Goal: Task Accomplishment & Management: Manage account settings

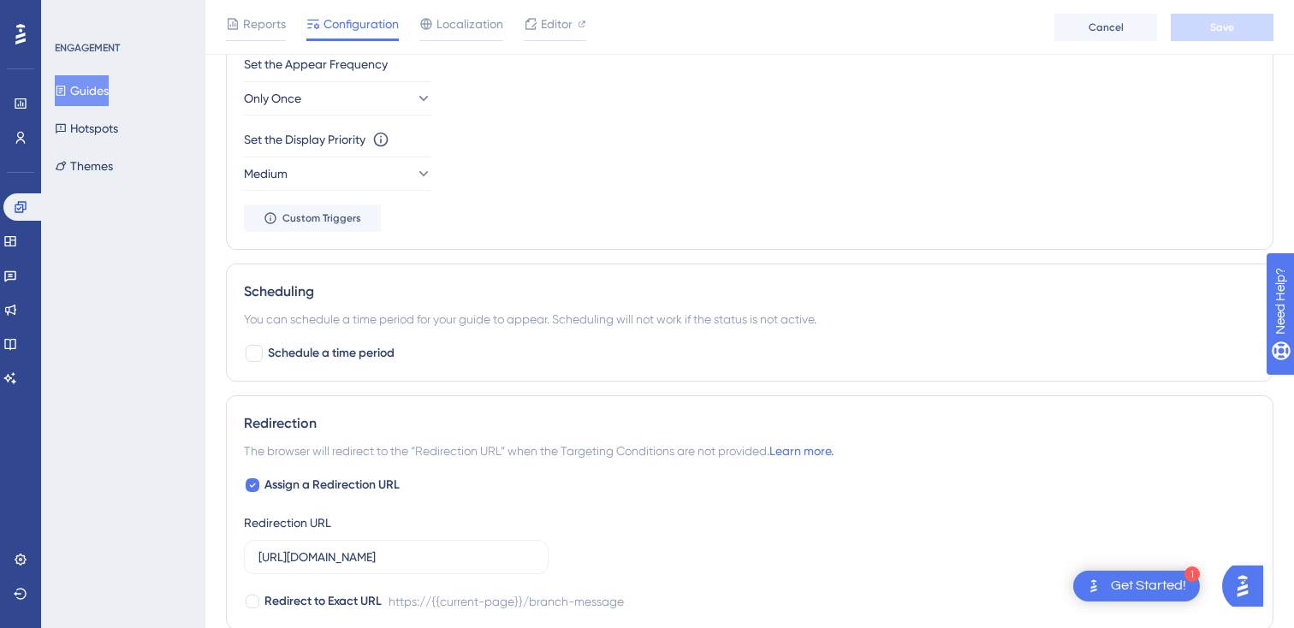
scroll to position [961, 0]
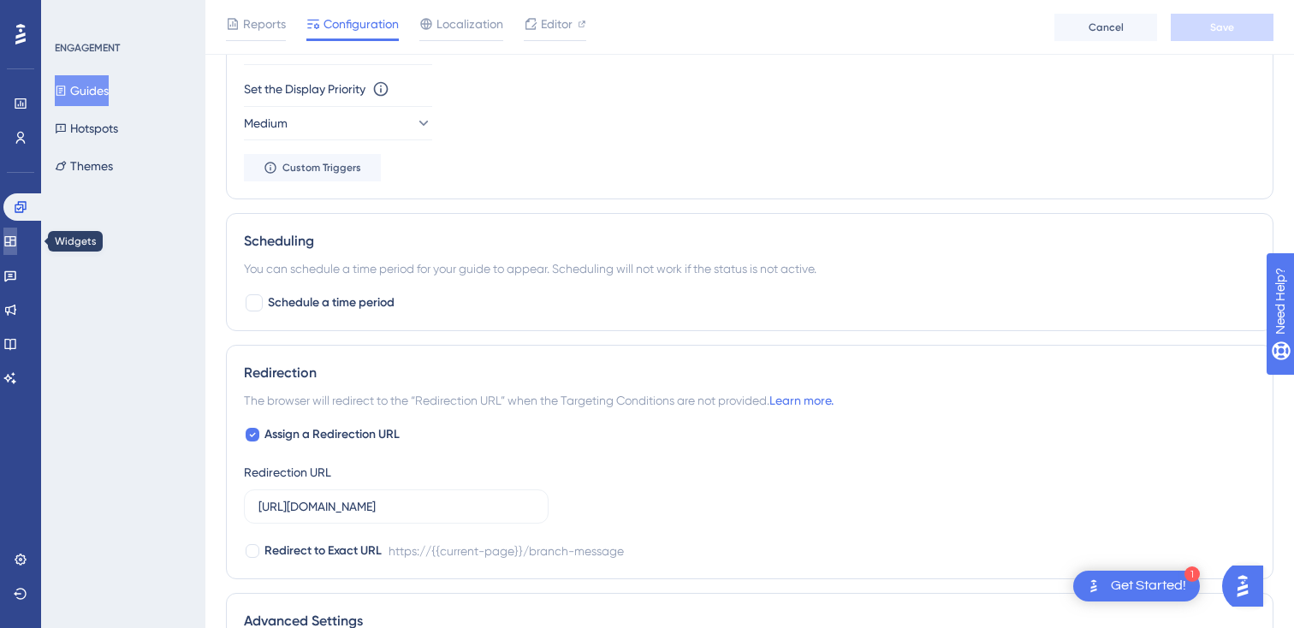
click at [17, 232] on link at bounding box center [10, 241] width 14 height 27
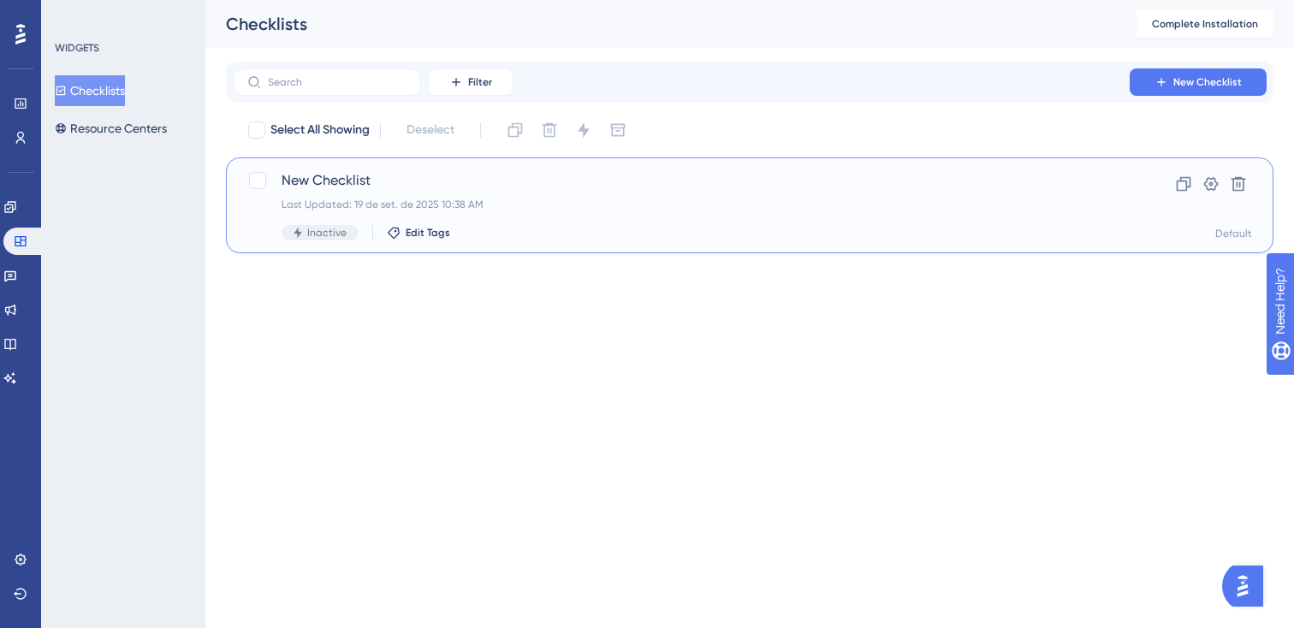
click at [427, 178] on span "New Checklist" at bounding box center [681, 180] width 799 height 21
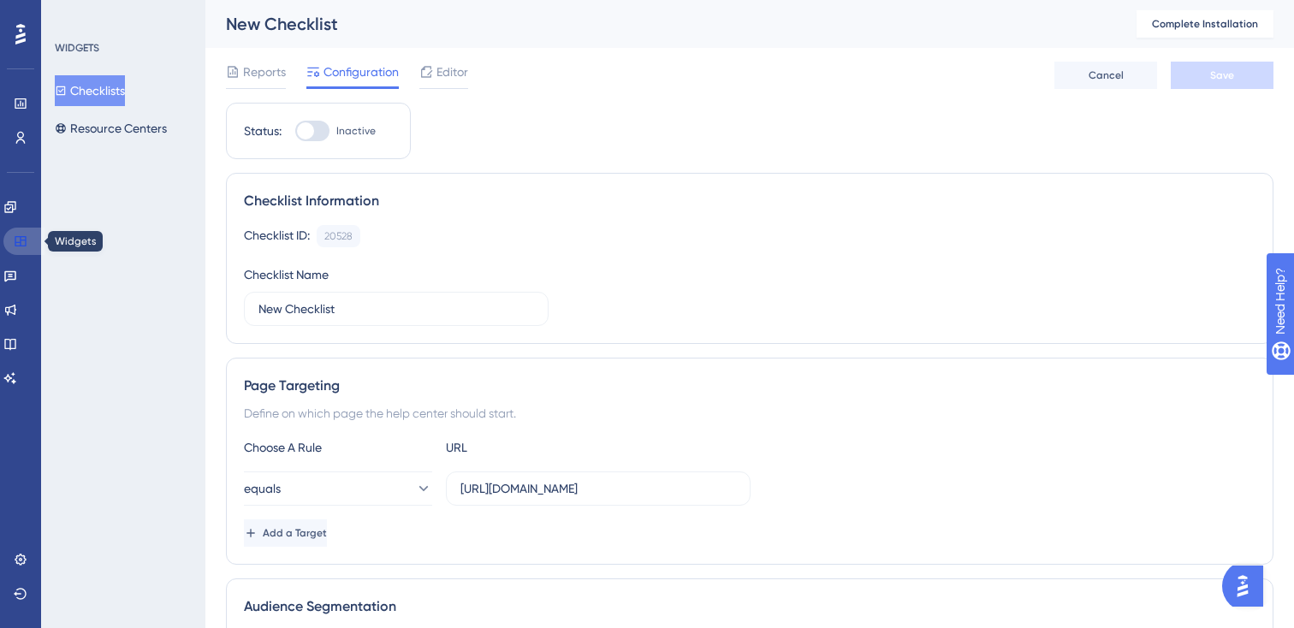
click at [36, 244] on link at bounding box center [23, 241] width 41 height 27
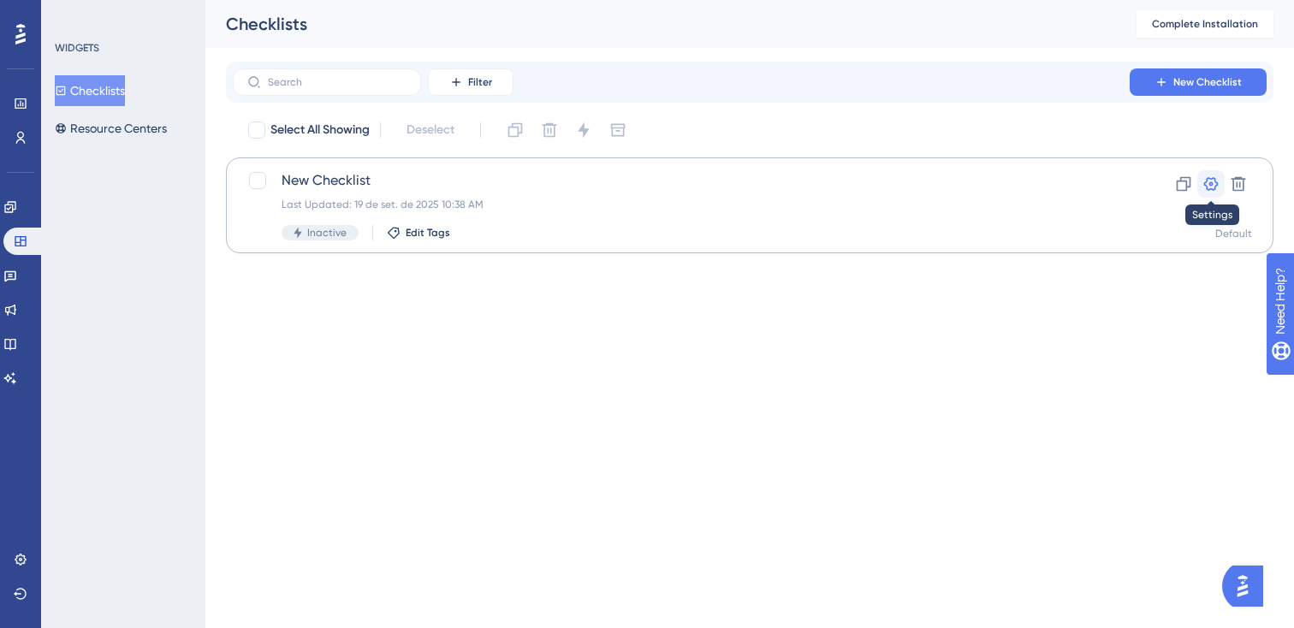
click at [1216, 186] on icon at bounding box center [1211, 183] width 17 height 17
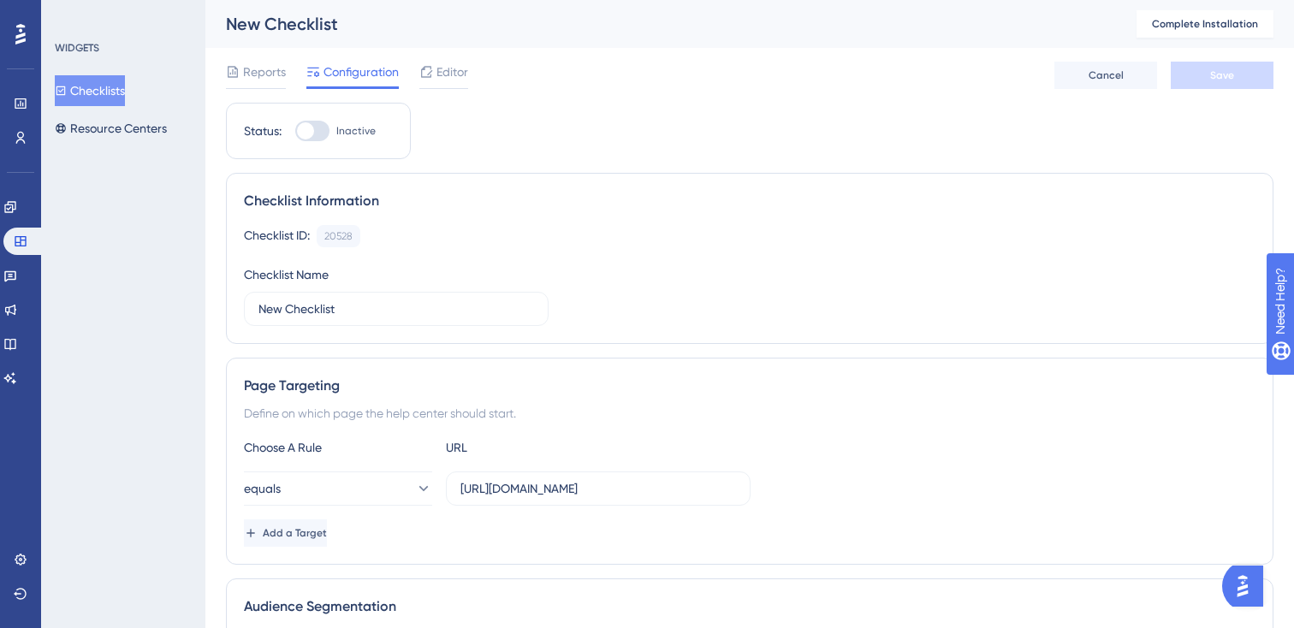
click at [325, 126] on div at bounding box center [312, 131] width 34 height 21
click at [295, 131] on input "Inactive" at bounding box center [294, 131] width 1 height 1
checkbox input "false"
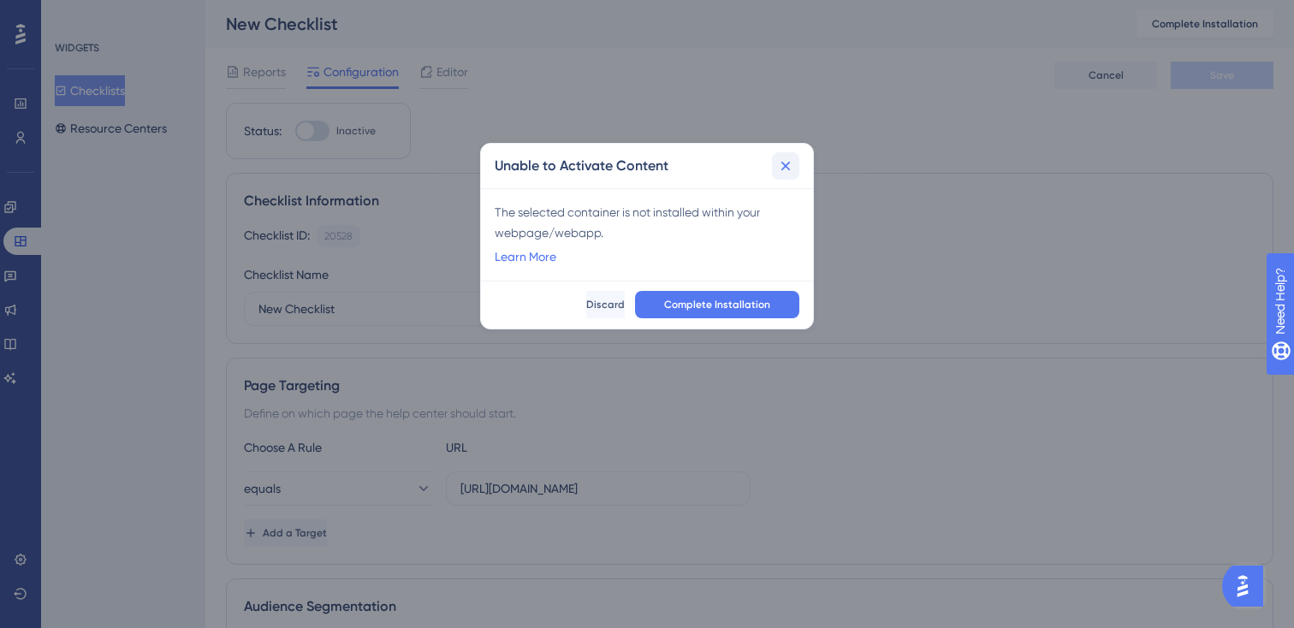
click at [795, 166] on button at bounding box center [785, 165] width 27 height 27
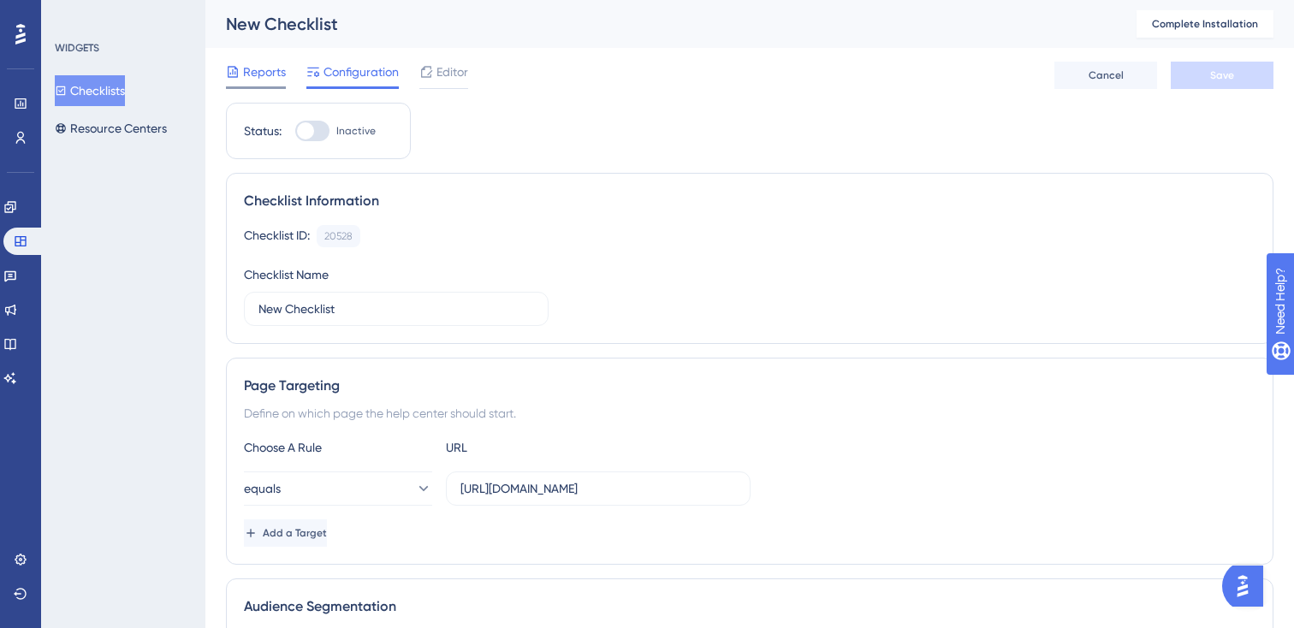
click at [255, 74] on span "Reports" at bounding box center [264, 72] width 43 height 21
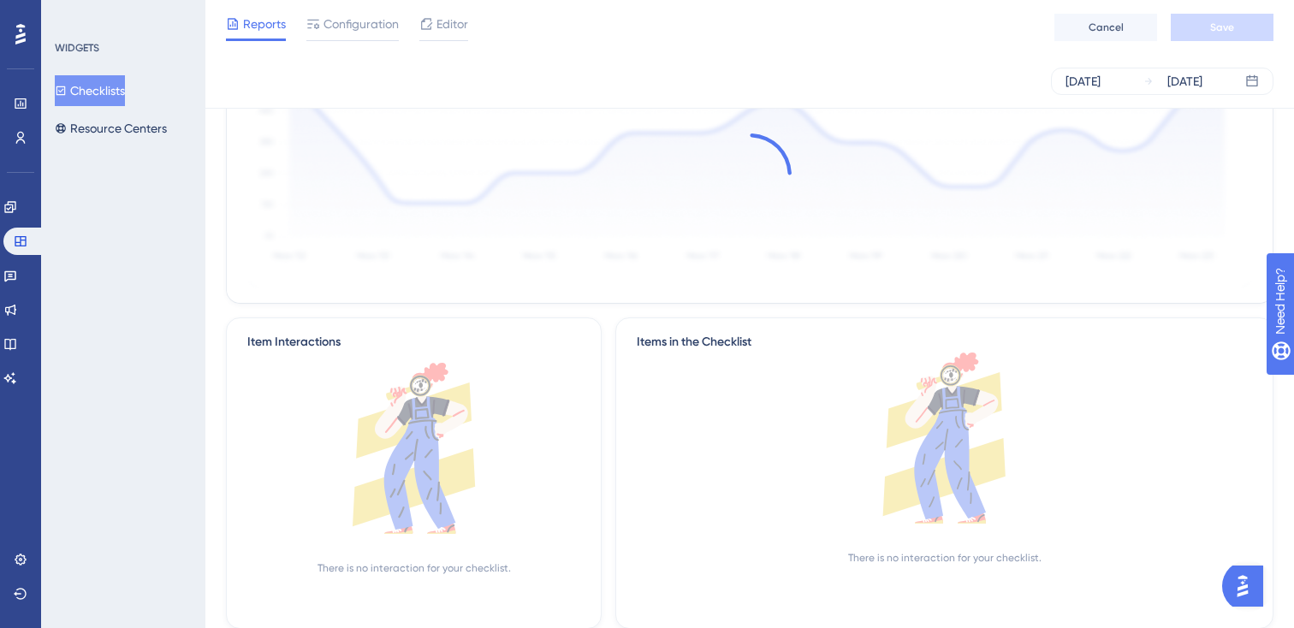
scroll to position [212, 0]
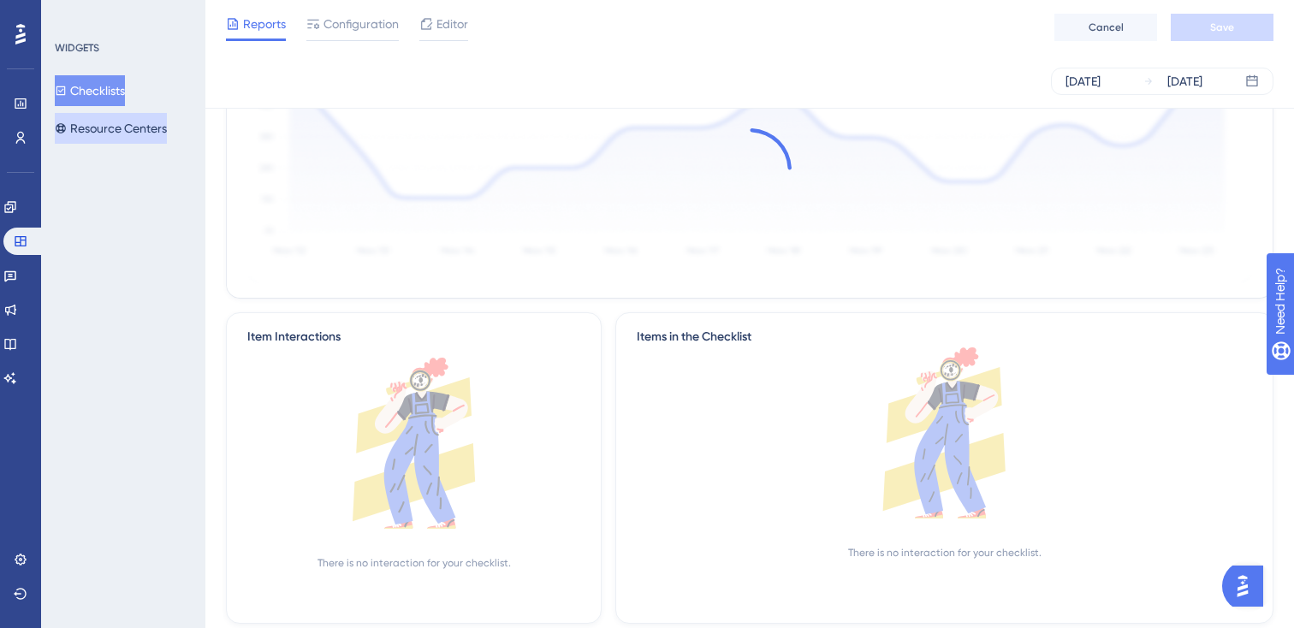
click at [124, 121] on button "Resource Centers" at bounding box center [111, 128] width 112 height 31
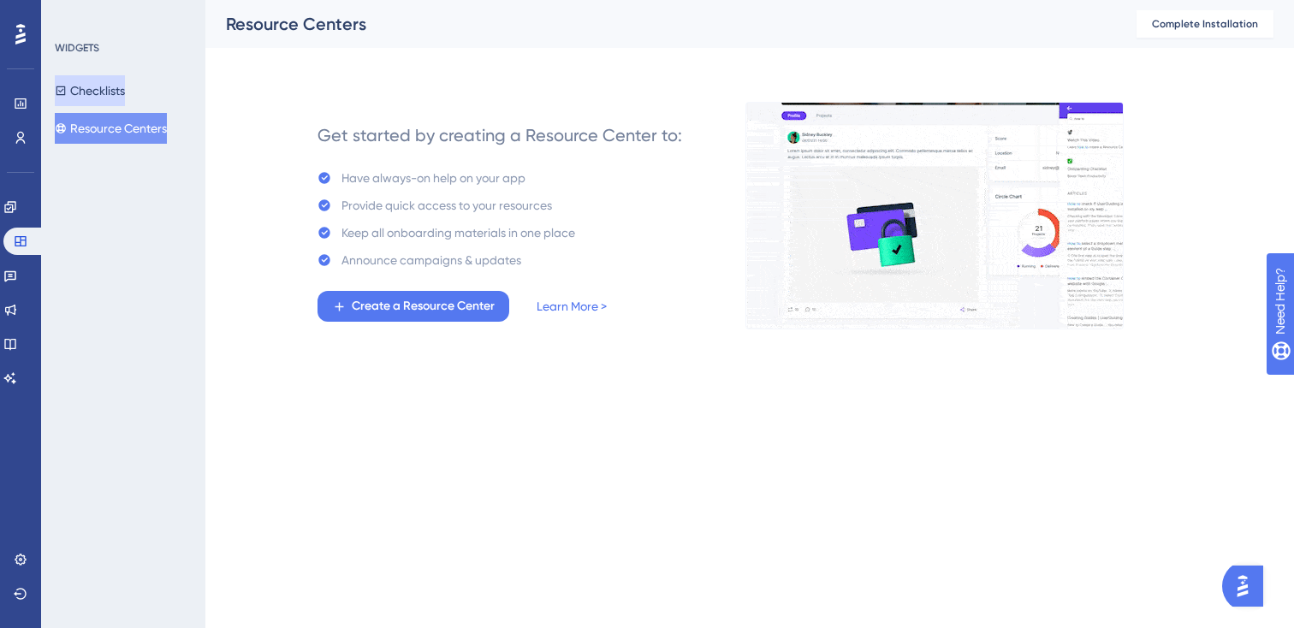
click at [116, 97] on button "Checklists" at bounding box center [90, 90] width 70 height 31
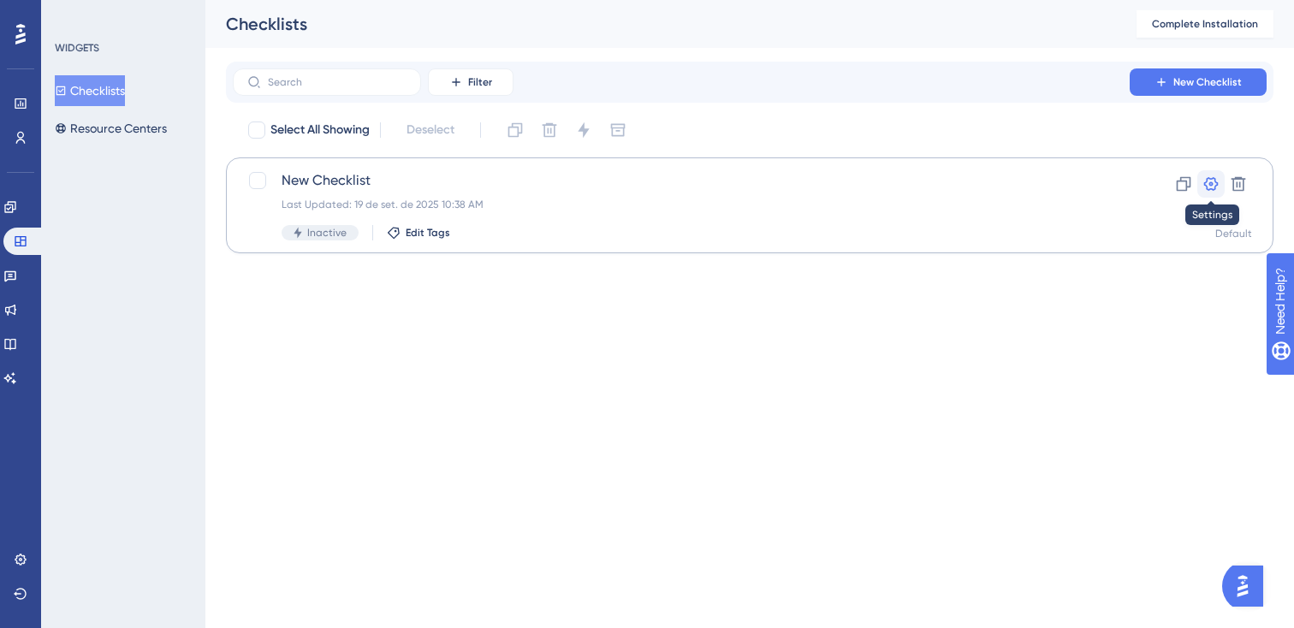
click at [1221, 186] on button at bounding box center [1210, 183] width 27 height 27
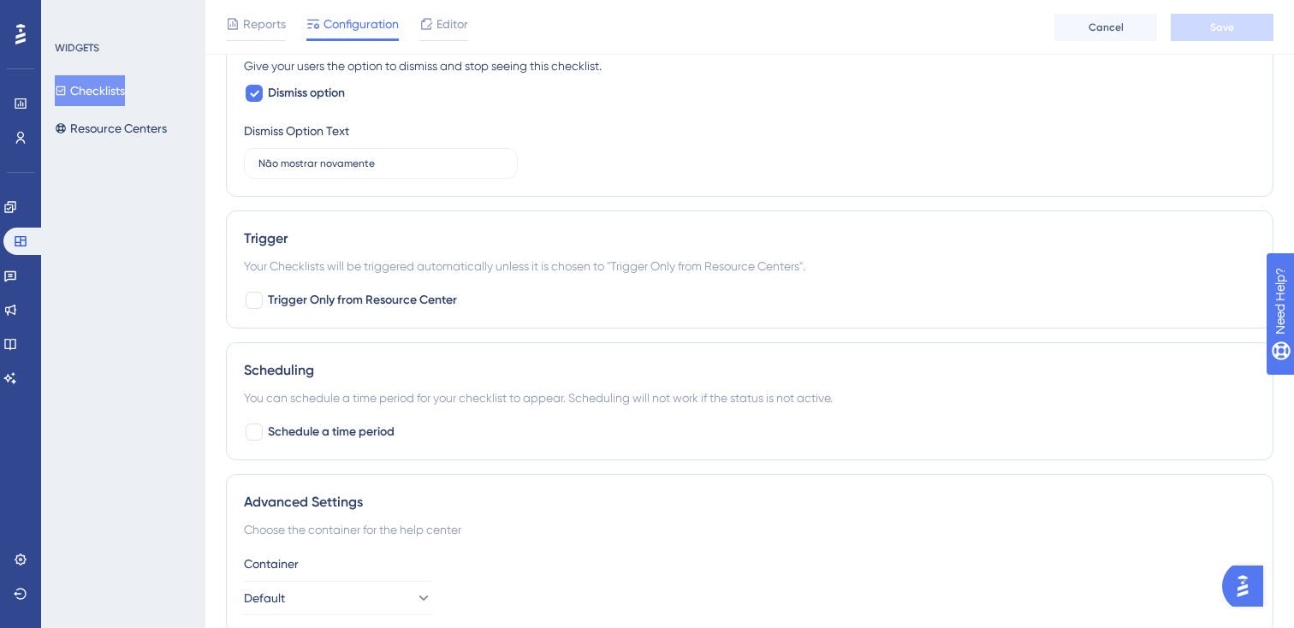
scroll to position [904, 0]
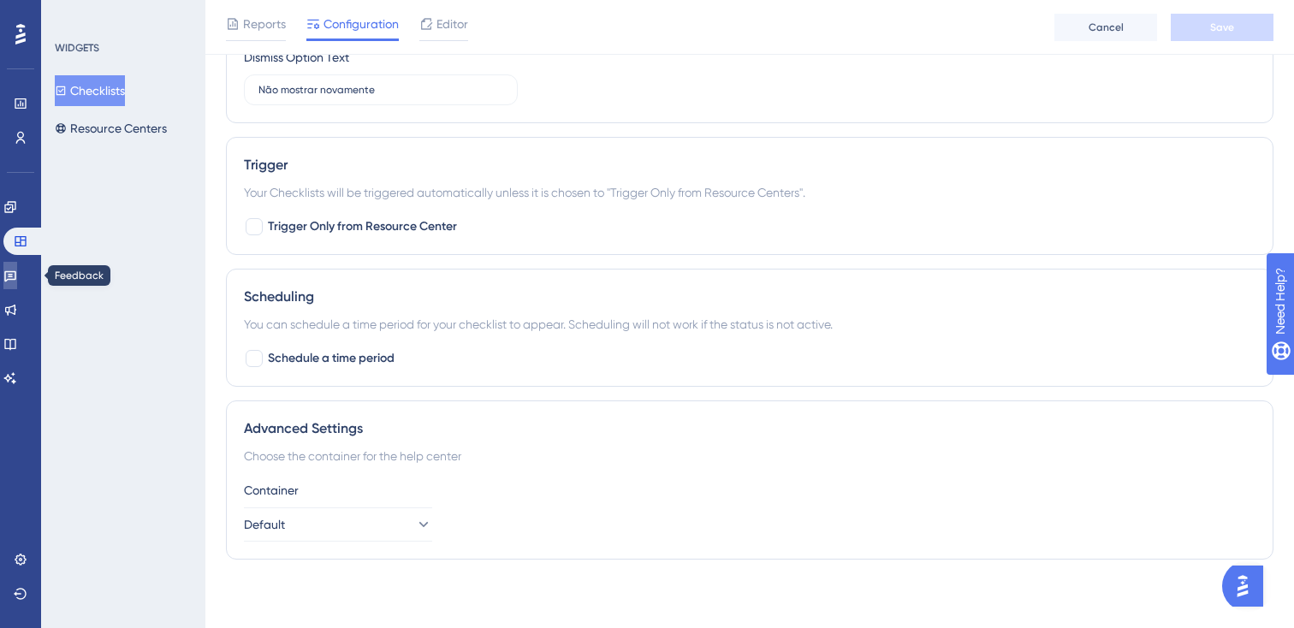
click at [16, 282] on icon at bounding box center [10, 276] width 12 height 11
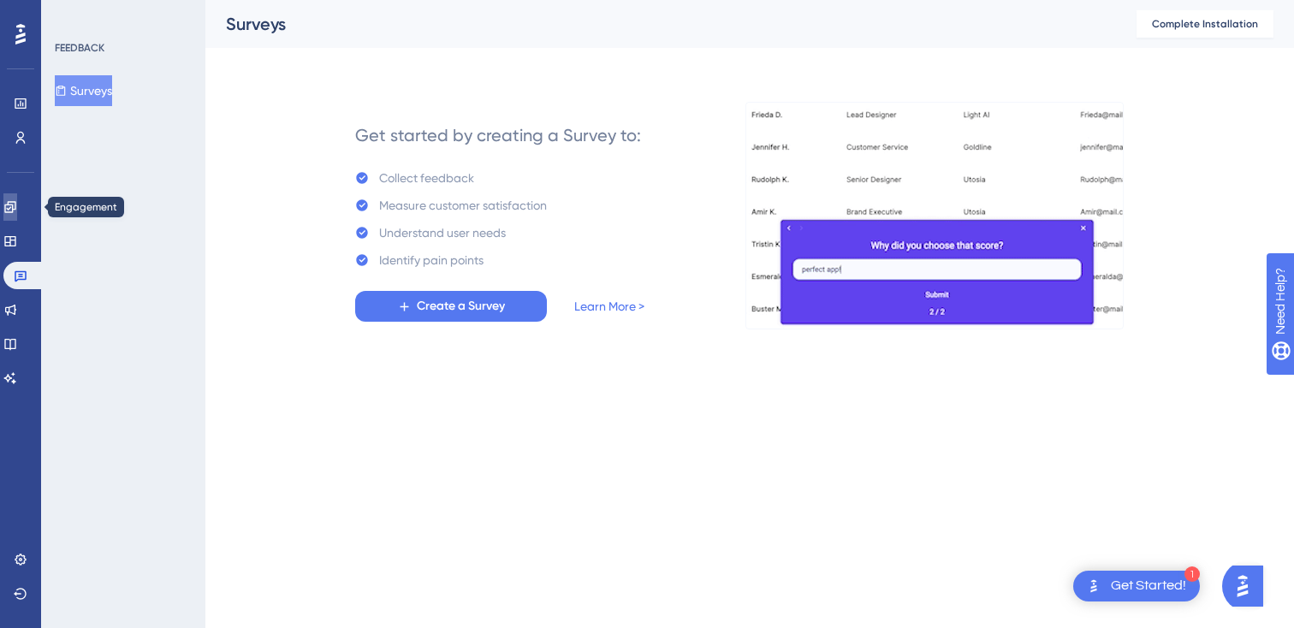
click at [15, 205] on icon at bounding box center [9, 206] width 11 height 11
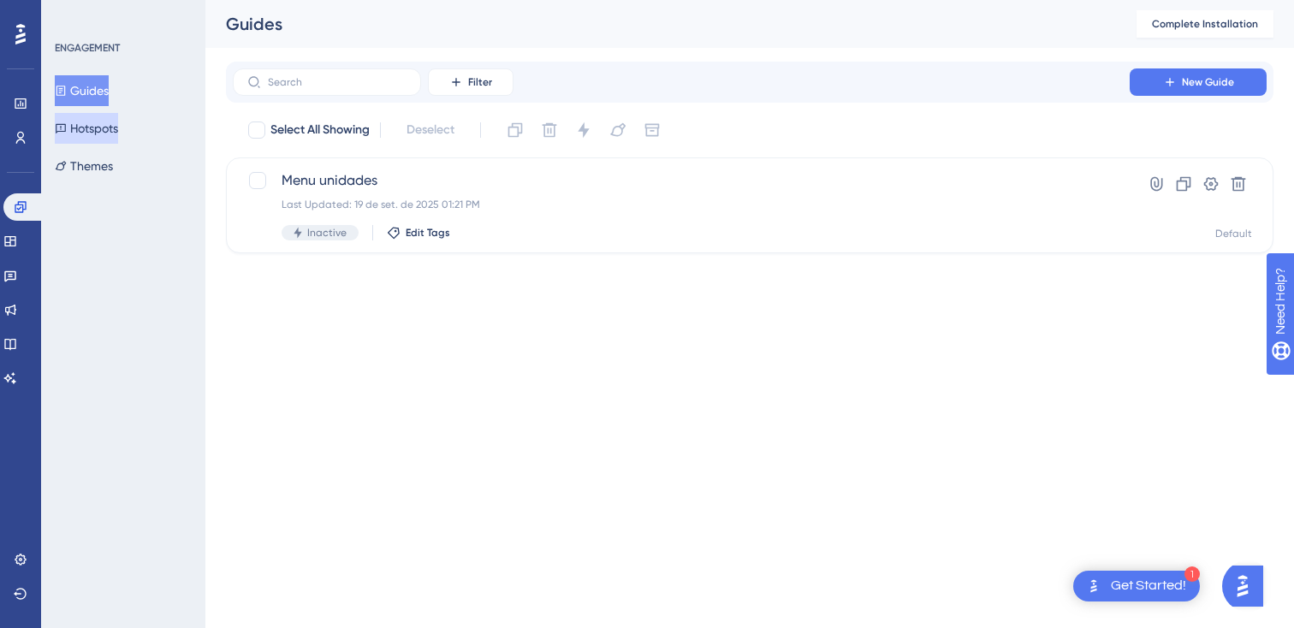
click at [76, 114] on button "Hotspots" at bounding box center [86, 128] width 63 height 31
click at [475, 211] on div "Menu Last Updated: 18 de set. de 2025 05:41 PM Inactive Edit Tags" at bounding box center [681, 205] width 799 height 70
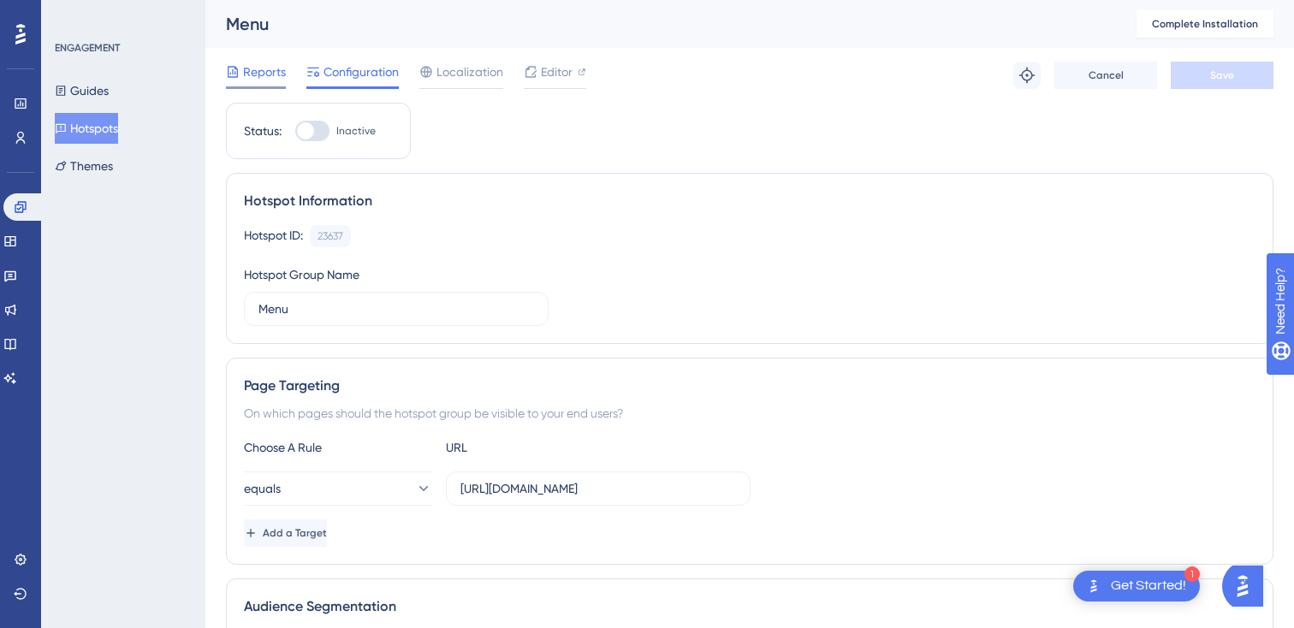
click at [265, 81] on span "Reports" at bounding box center [264, 72] width 43 height 21
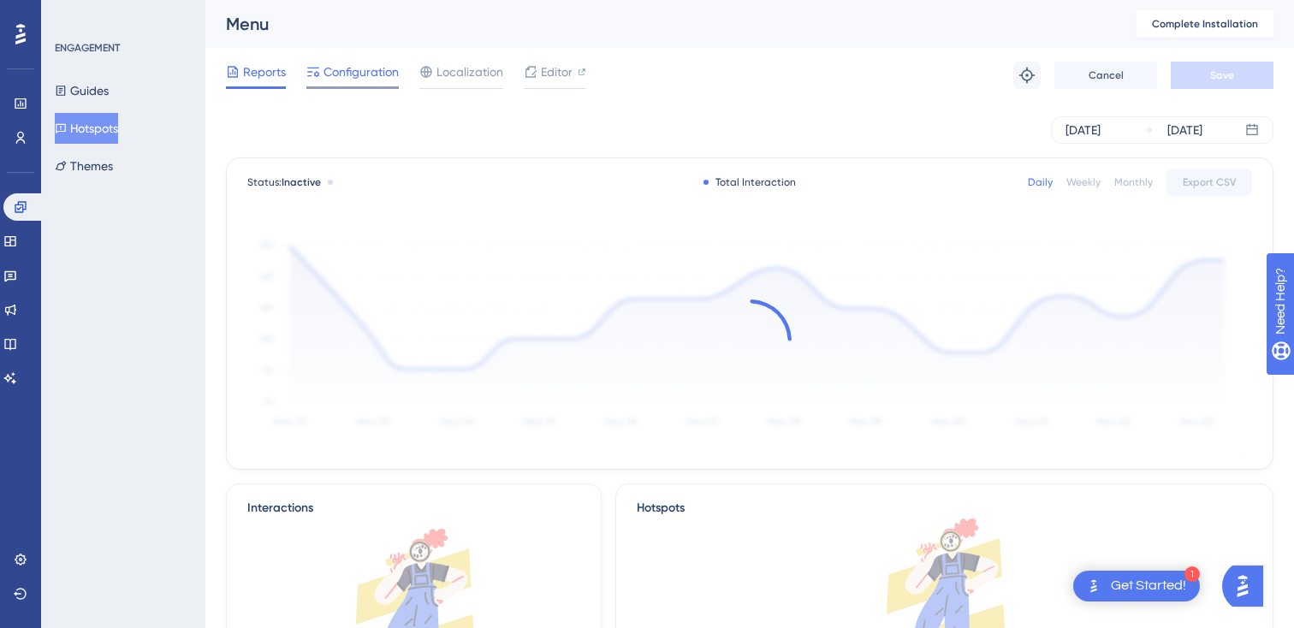
click at [317, 72] on icon at bounding box center [313, 72] width 12 height 9
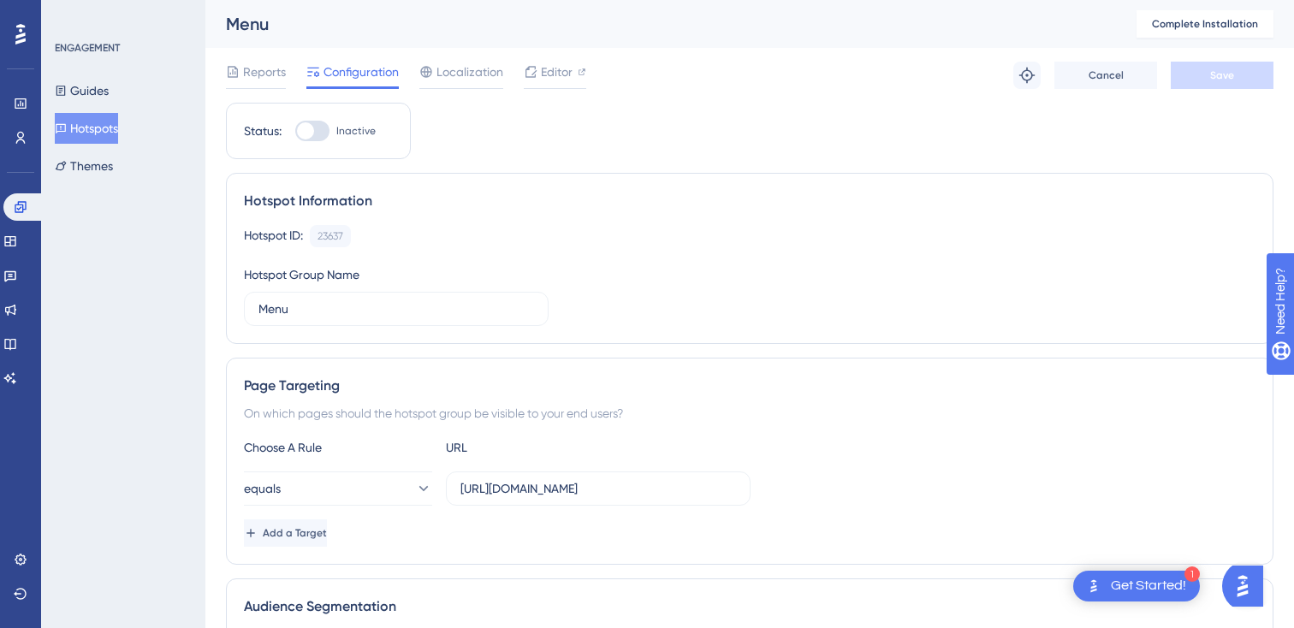
click at [118, 128] on button "Hotspots" at bounding box center [86, 128] width 63 height 31
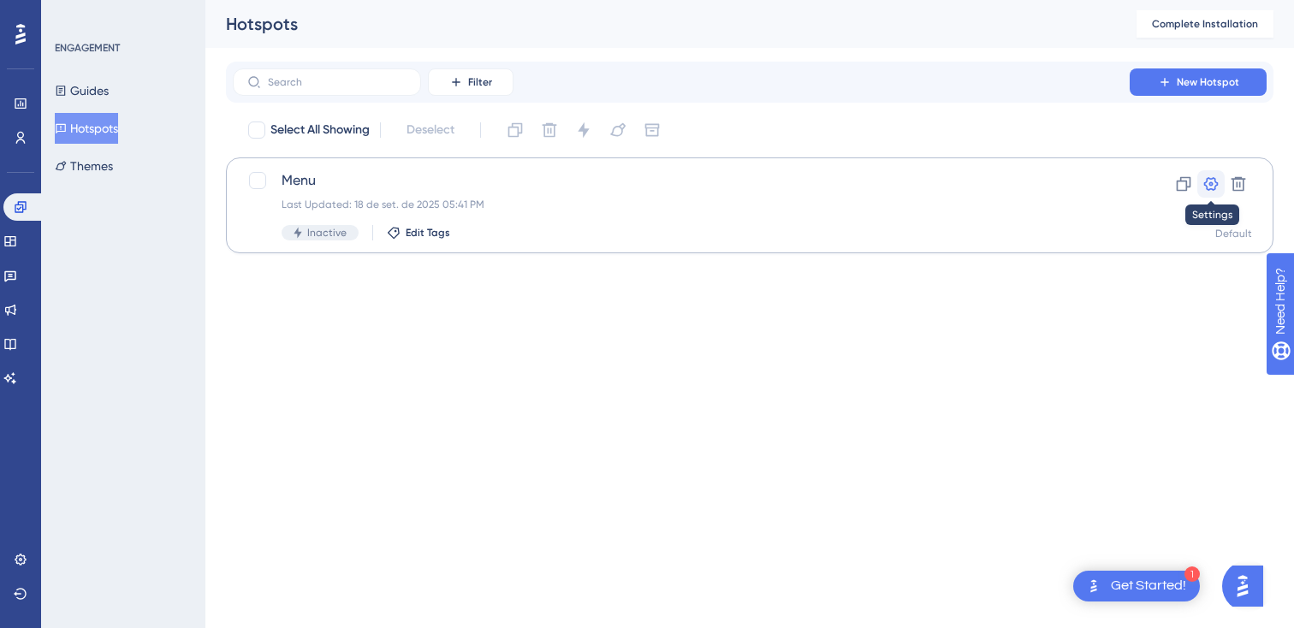
click at [1215, 187] on icon at bounding box center [1211, 184] width 15 height 14
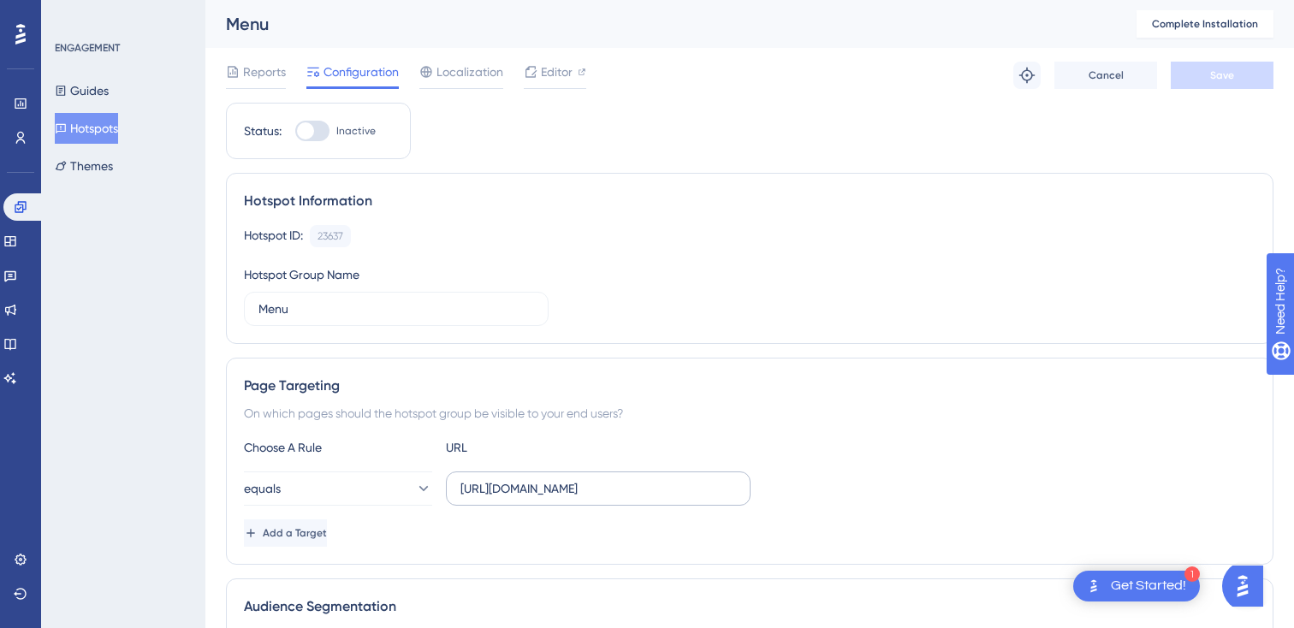
click at [728, 472] on label "[URL][DOMAIN_NAME]" at bounding box center [598, 489] width 305 height 34
click at [728, 479] on input "[URL][DOMAIN_NAME]" at bounding box center [599, 488] width 276 height 19
click at [724, 479] on input "[URL][DOMAIN_NAME]" at bounding box center [599, 488] width 276 height 19
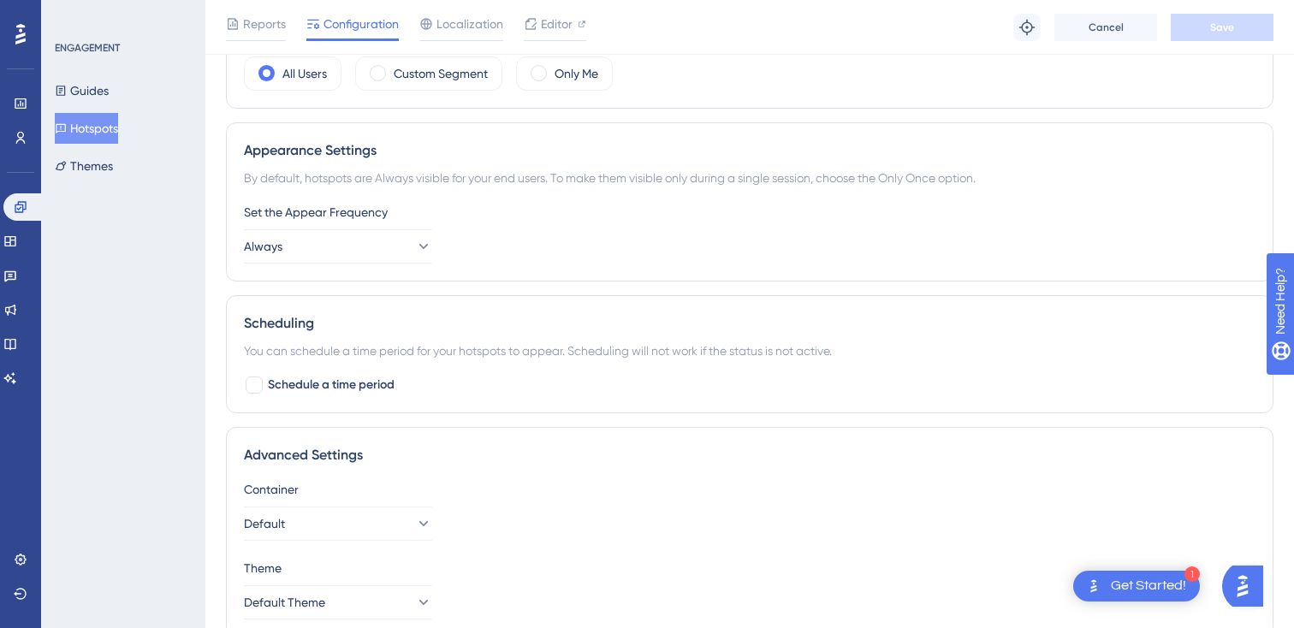
scroll to position [686, 0]
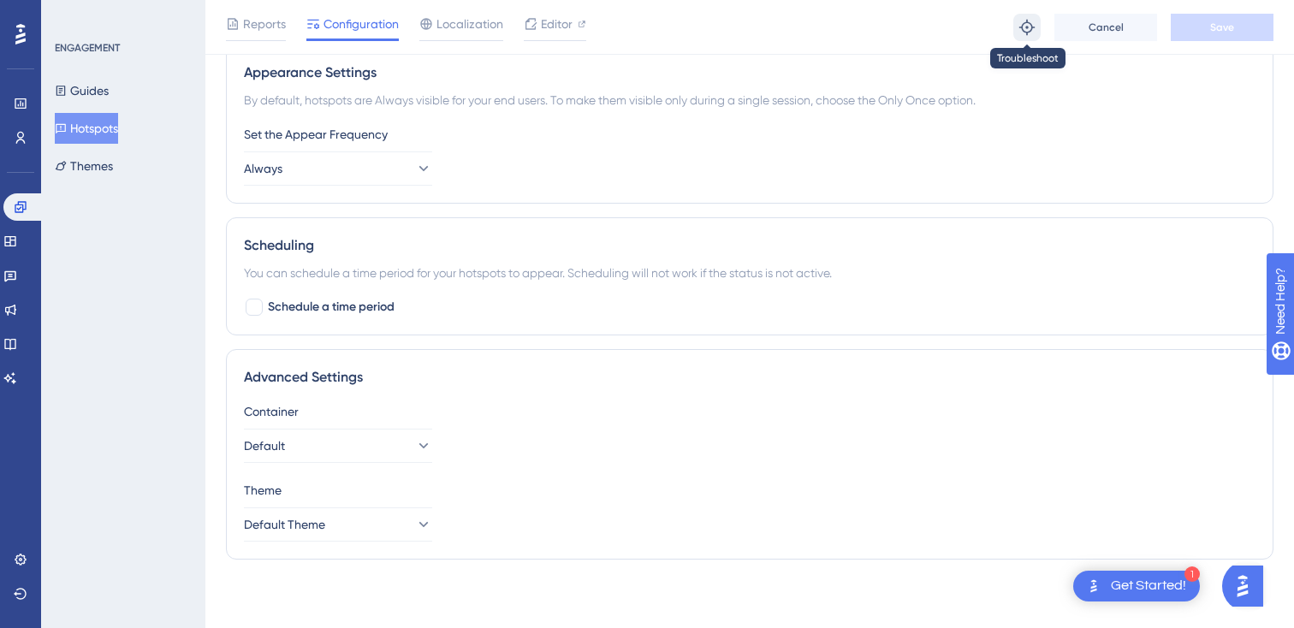
click at [1017, 22] on button at bounding box center [1026, 27] width 27 height 27
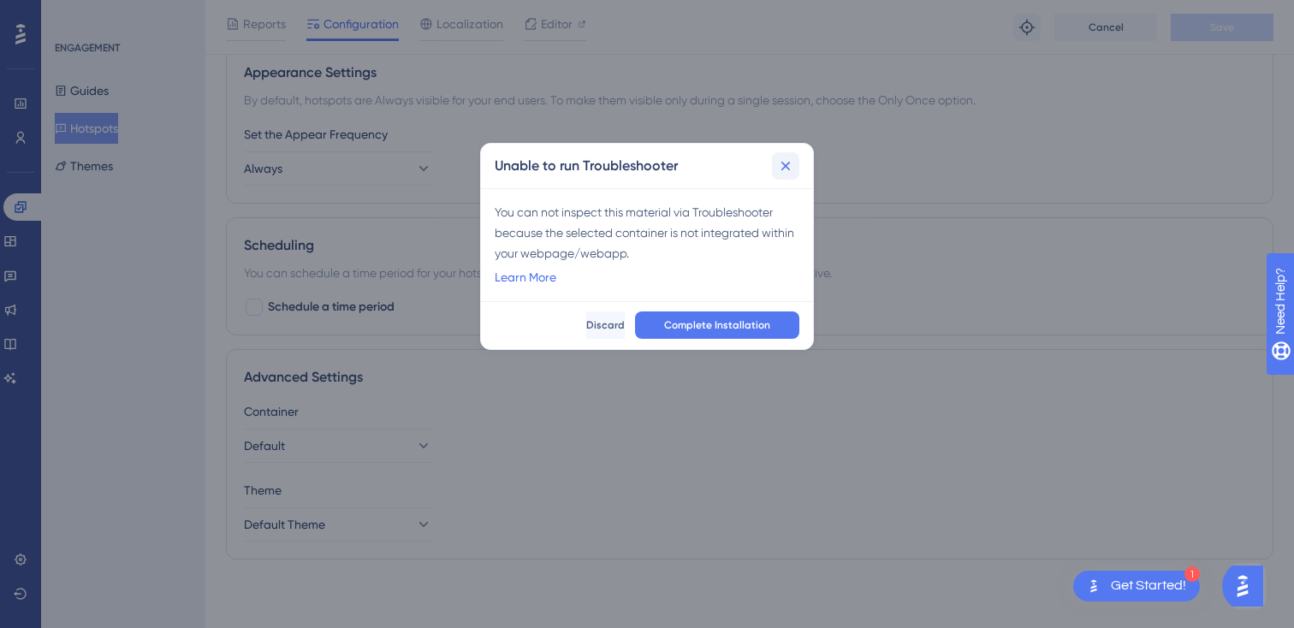
click at [787, 166] on icon at bounding box center [785, 165] width 17 height 17
